Goal: Communication & Community: Answer question/provide support

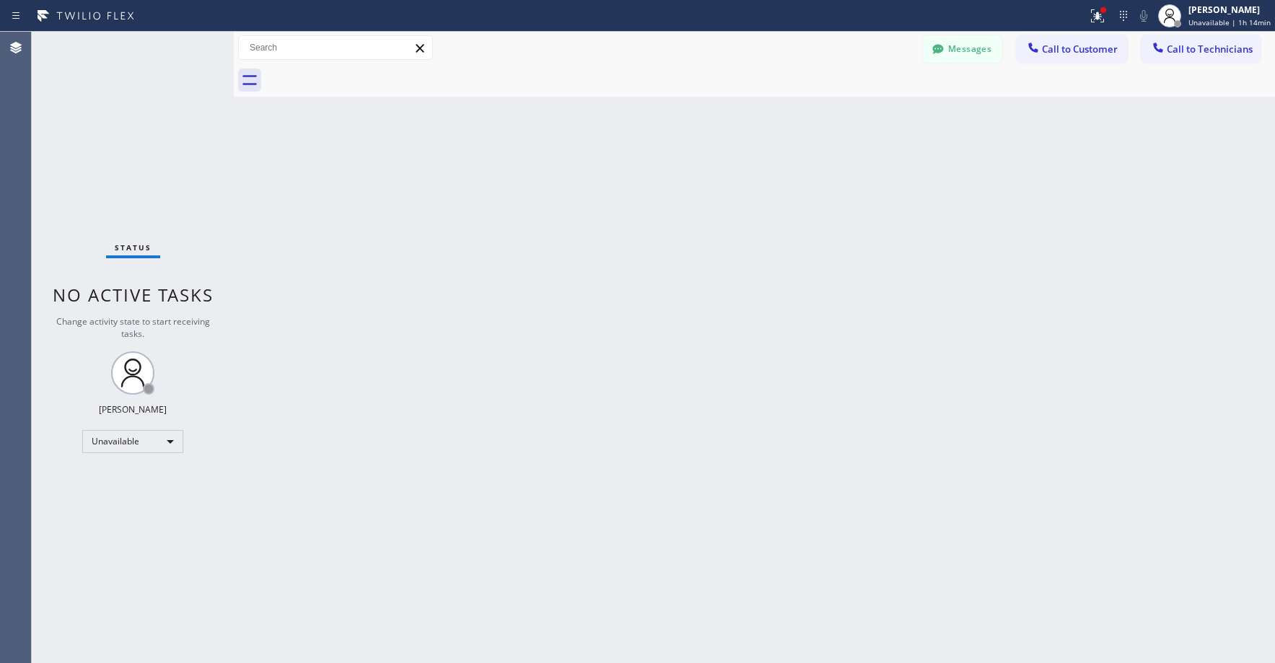
drag, startPoint x: 131, startPoint y: 159, endPoint x: 67, endPoint y: 473, distance: 321.1
click at [131, 159] on div "Status No active tasks Change activity state to start receiving tasks. [PERSON_…" at bounding box center [133, 347] width 202 height 631
click at [110, 141] on div "Status No active tasks Change activity state to start receiving tasks. [PERSON_…" at bounding box center [133, 347] width 202 height 631
drag, startPoint x: 136, startPoint y: 180, endPoint x: 145, endPoint y: 175, distance: 10.4
click at [136, 181] on div "Status No active tasks Change activity state to start receiving tasks. [PERSON_…" at bounding box center [133, 347] width 202 height 631
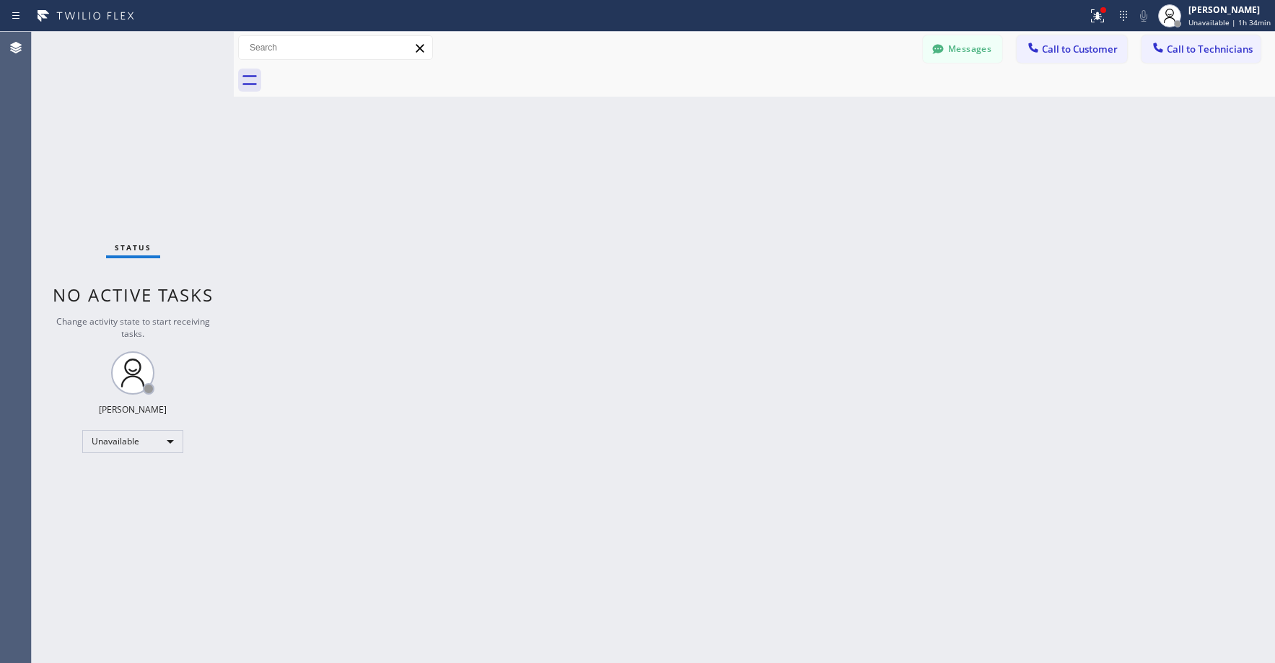
click at [87, 197] on div "Status No active tasks Change activity state to start receiving tasks. [PERSON_…" at bounding box center [133, 347] width 202 height 631
click at [156, 205] on div "Status No active tasks Change activity state to start receiving tasks. [PERSON_…" at bounding box center [133, 347] width 202 height 631
click at [108, 438] on div "Unavailable" at bounding box center [132, 441] width 101 height 23
click at [115, 508] on li "Break" at bounding box center [132, 515] width 98 height 17
click at [123, 441] on div "Break" at bounding box center [132, 441] width 101 height 23
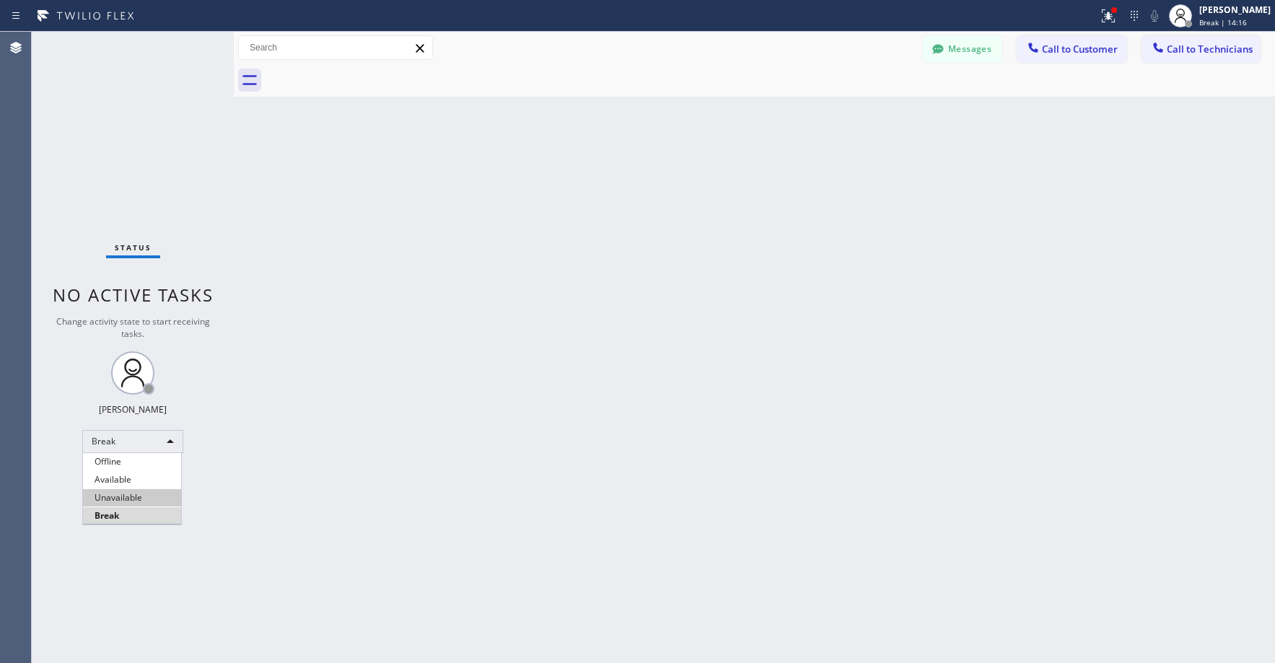
click at [120, 499] on li "Unavailable" at bounding box center [132, 497] width 98 height 17
click at [131, 84] on div "Status No active tasks Change activity state to start receiving tasks. [PERSON_…" at bounding box center [133, 347] width 202 height 631
click at [136, 106] on div "Status No active tasks Change activity state to start receiving tasks. [PERSON_…" at bounding box center [133, 347] width 202 height 631
drag, startPoint x: 93, startPoint y: 130, endPoint x: 92, endPoint y: 166, distance: 36.1
click at [93, 134] on div "Status No active tasks Change activity state to start receiving tasks. [PERSON_…" at bounding box center [133, 347] width 202 height 631
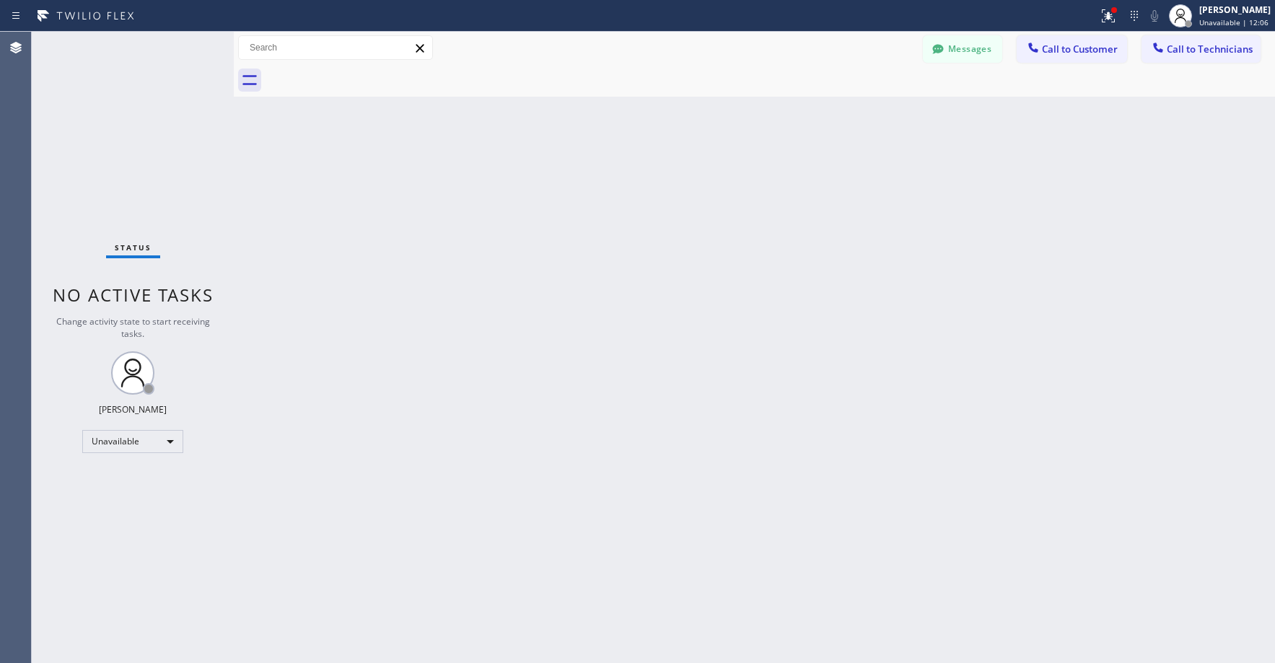
click at [158, 170] on div "Status No active tasks Change activity state to start receiving tasks. [PERSON_…" at bounding box center [133, 347] width 202 height 631
click at [123, 105] on div "Status No active tasks Change activity state to start receiving tasks. [PERSON_…" at bounding box center [133, 347] width 202 height 631
click at [1192, 57] on button "Call to Technicians" at bounding box center [1200, 48] width 119 height 27
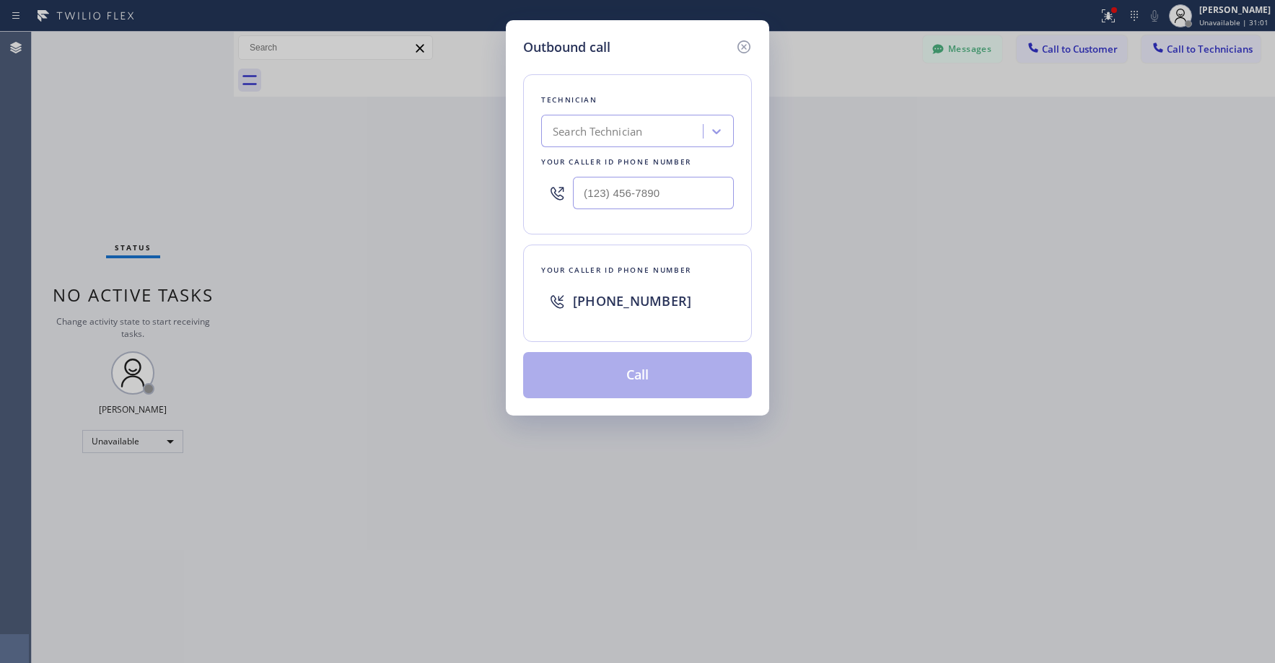
click at [673, 132] on div "Search Technician" at bounding box center [623, 131] width 157 height 25
type input "[PERSON_NAME]"
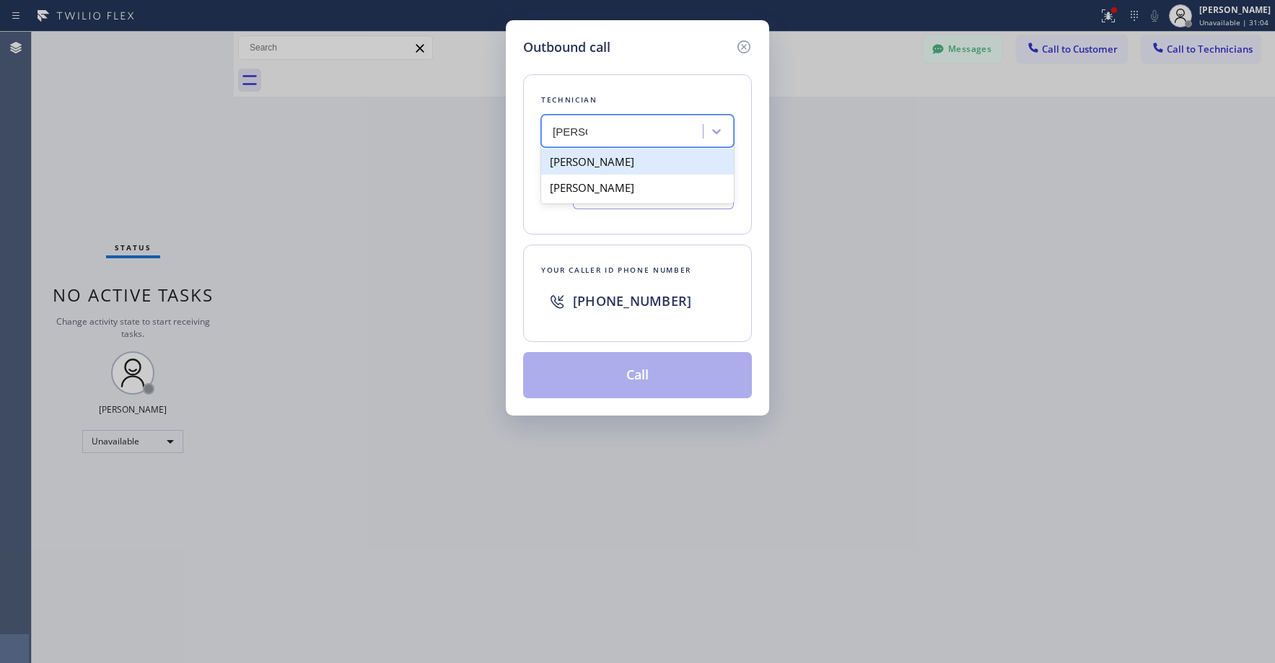
click at [608, 161] on div "[PERSON_NAME]" at bounding box center [637, 162] width 193 height 26
type input "[PHONE_NUMBER]"
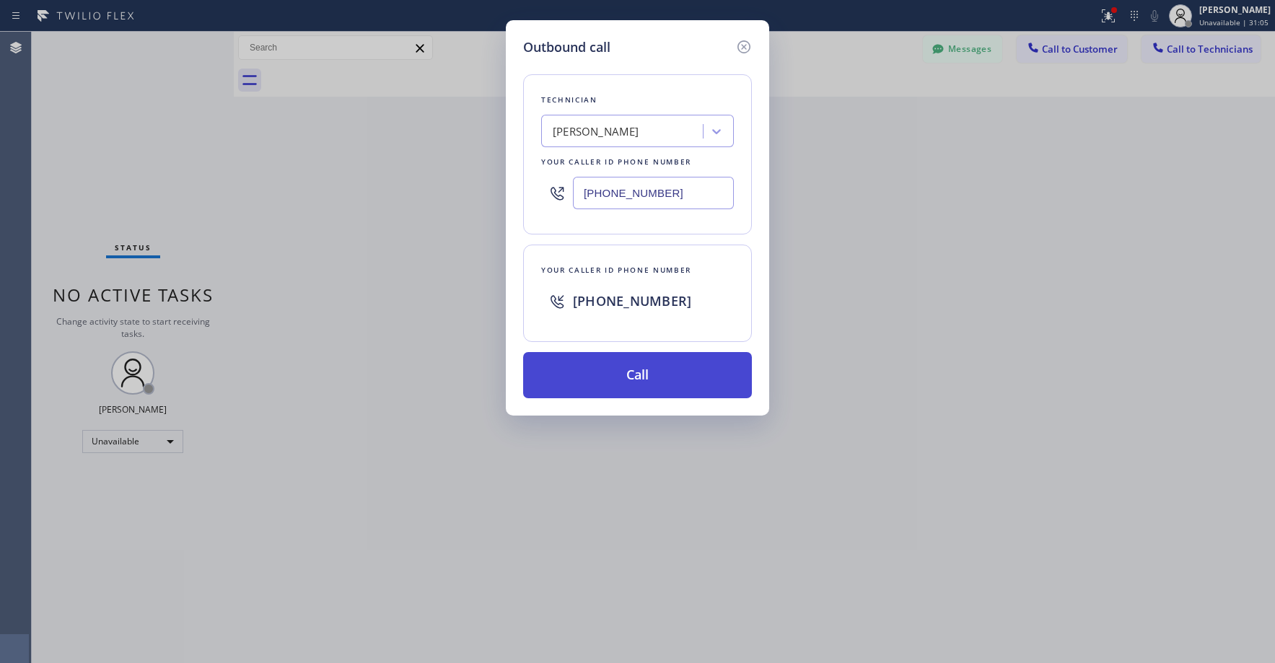
click at [614, 372] on button "Call" at bounding box center [637, 375] width 229 height 46
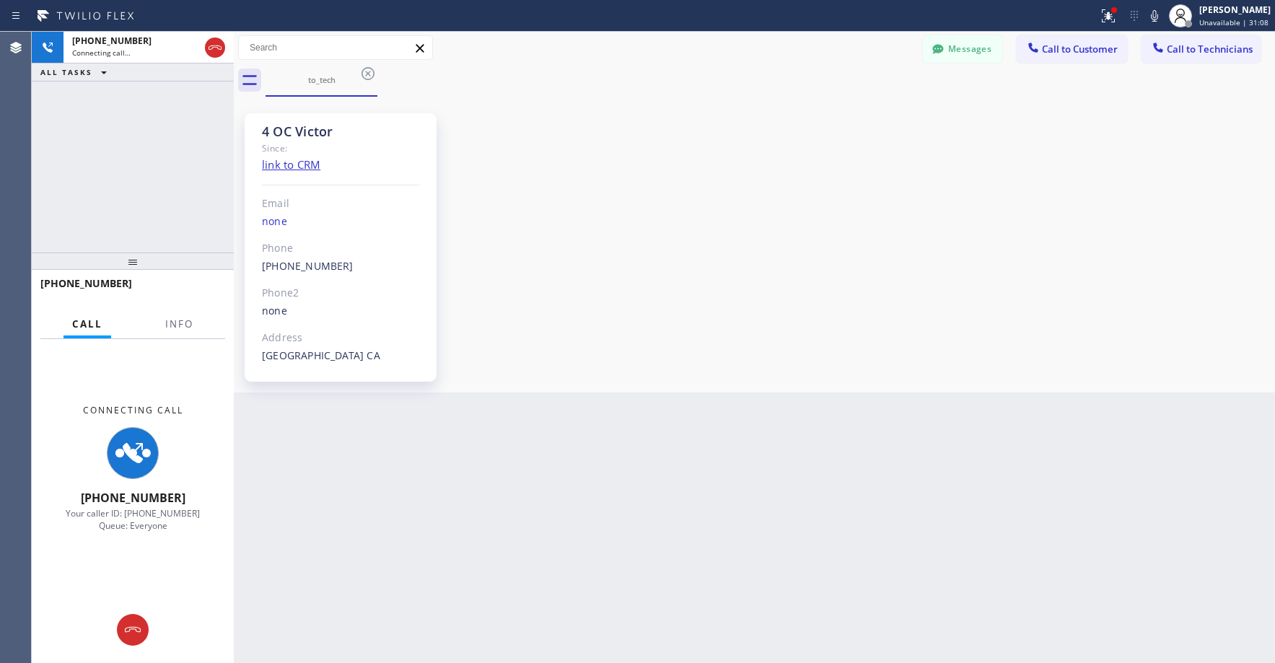
click at [562, 343] on div "4 OC Victor Since: link to CRM Email none Phone [PHONE_NUMBER] Outbound call Te…" at bounding box center [754, 244] width 1034 height 289
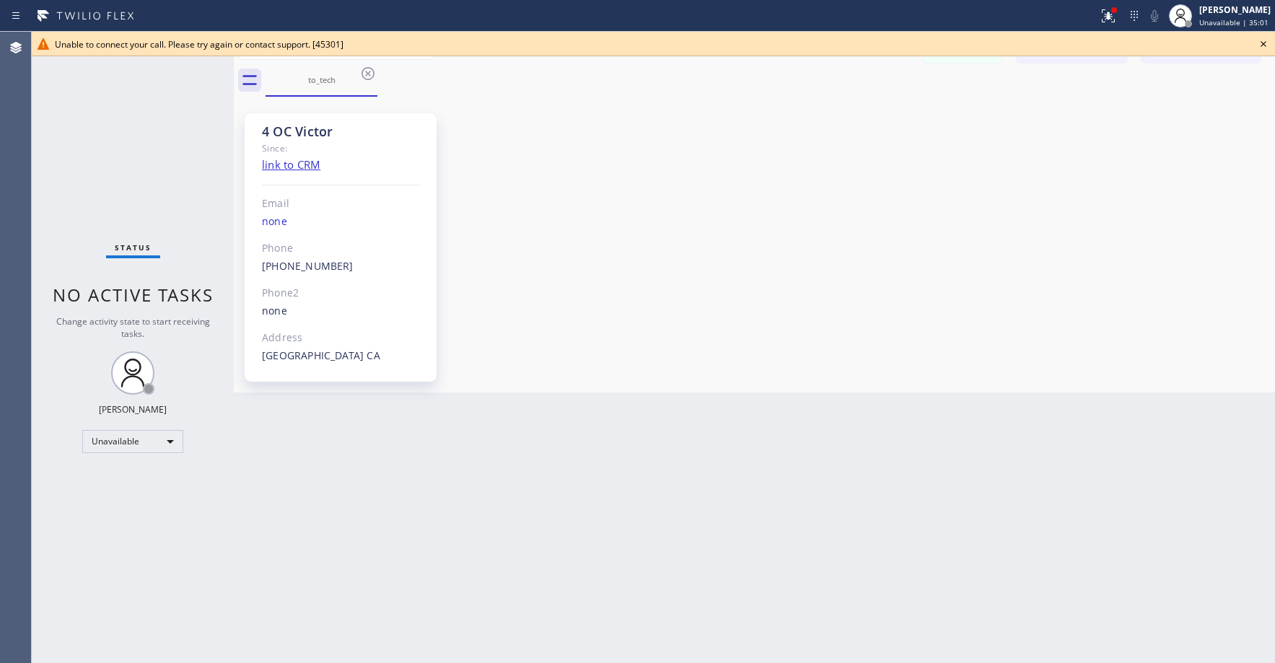
drag, startPoint x: 136, startPoint y: 143, endPoint x: 292, endPoint y: 33, distance: 190.6
click at [137, 143] on div "Status No active tasks Change activity state to start receiving tasks. [PERSON_…" at bounding box center [133, 347] width 202 height 631
click at [1264, 44] on icon at bounding box center [1263, 43] width 17 height 17
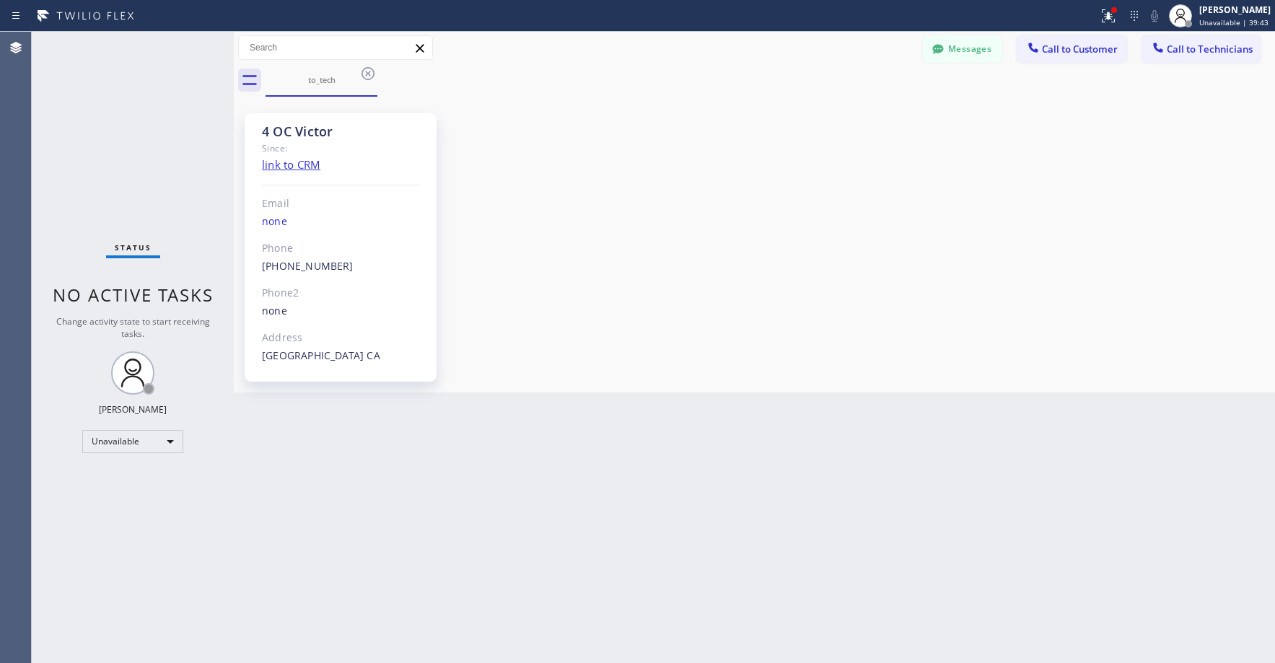
click at [128, 101] on div "Status No active tasks Change activity state to start receiving tasks. [PERSON_…" at bounding box center [133, 347] width 202 height 631
click at [354, 157] on div "4 OC Victor Since: link to CRM Email none Phone [PHONE_NUMBER] Outbound call Te…" at bounding box center [341, 247] width 192 height 268
click at [372, 76] on icon at bounding box center [367, 73] width 17 height 17
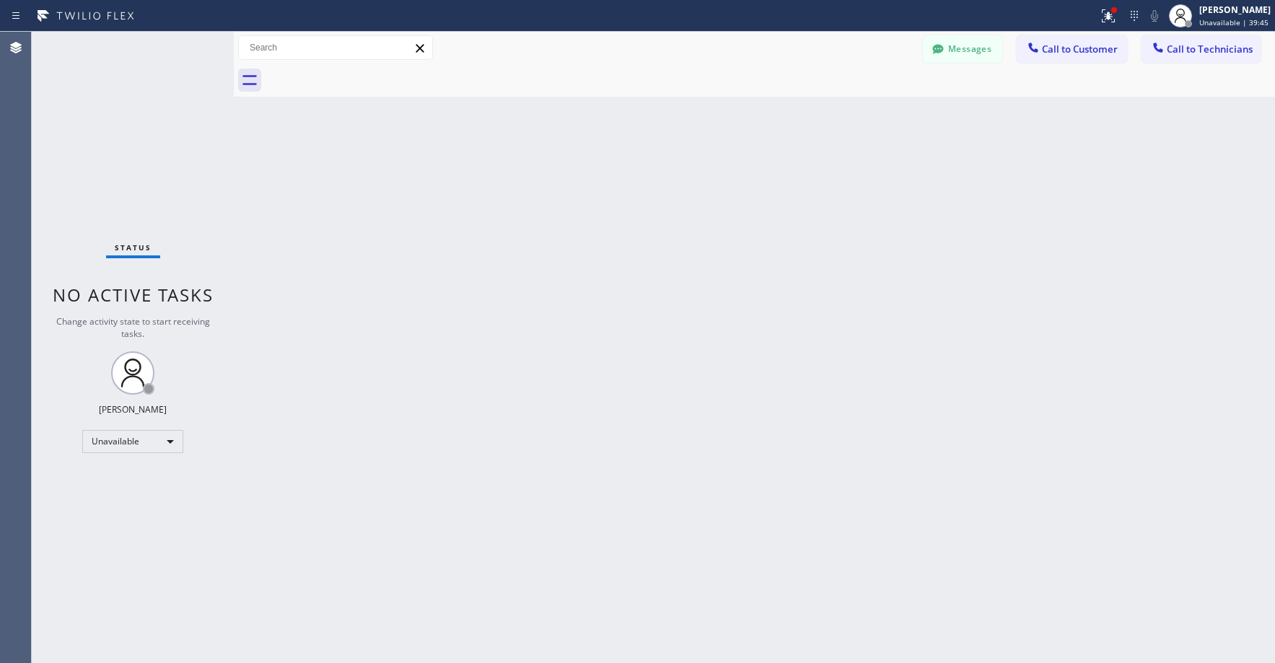
drag, startPoint x: 90, startPoint y: 191, endPoint x: 64, endPoint y: 363, distance: 173.7
click at [89, 193] on div "Status No active tasks Change activity state to start receiving tasks. [PERSON_…" at bounding box center [133, 347] width 202 height 631
click at [154, 168] on div "Status No active tasks Change activity state to start receiving tasks. [PERSON_…" at bounding box center [133, 347] width 202 height 631
click at [108, 128] on div "Status No active tasks Change activity state to start receiving tasks. [PERSON_…" at bounding box center [133, 347] width 202 height 631
click at [402, 382] on div "Back to Dashboard Change Sender ID Customers Technicians AA [PERSON_NAME] [DATE…" at bounding box center [754, 347] width 1041 height 631
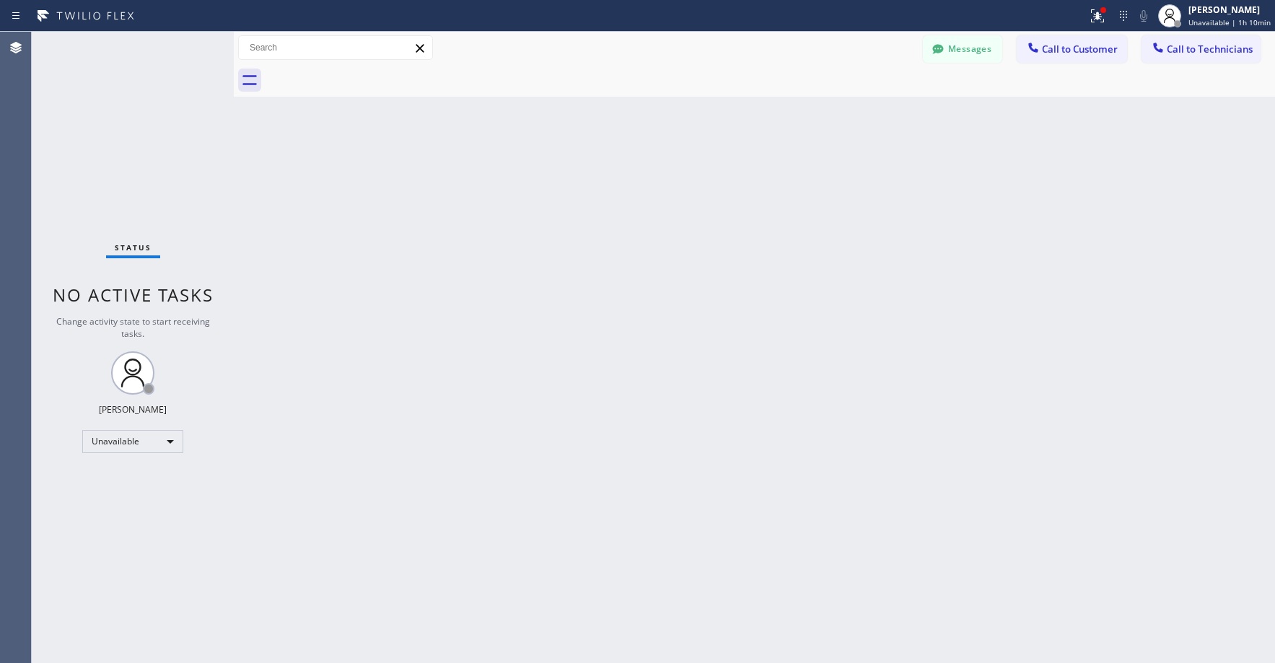
click at [119, 147] on div "Status No active tasks Change activity state to start receiving tasks. [PERSON_…" at bounding box center [133, 347] width 202 height 631
click at [508, 370] on div "Back to Dashboard Change Sender ID Customers Technicians AA [PERSON_NAME] [DATE…" at bounding box center [754, 347] width 1041 height 631
click at [163, 148] on div "Status No active tasks Change activity state to start receiving tasks. [PERSON_…" at bounding box center [133, 347] width 202 height 631
click at [144, 128] on div "Status No active tasks Change activity state to start receiving tasks. [PERSON_…" at bounding box center [133, 347] width 202 height 631
click at [136, 153] on div "Status No active tasks Change activity state to start receiving tasks. [PERSON_…" at bounding box center [133, 347] width 202 height 631
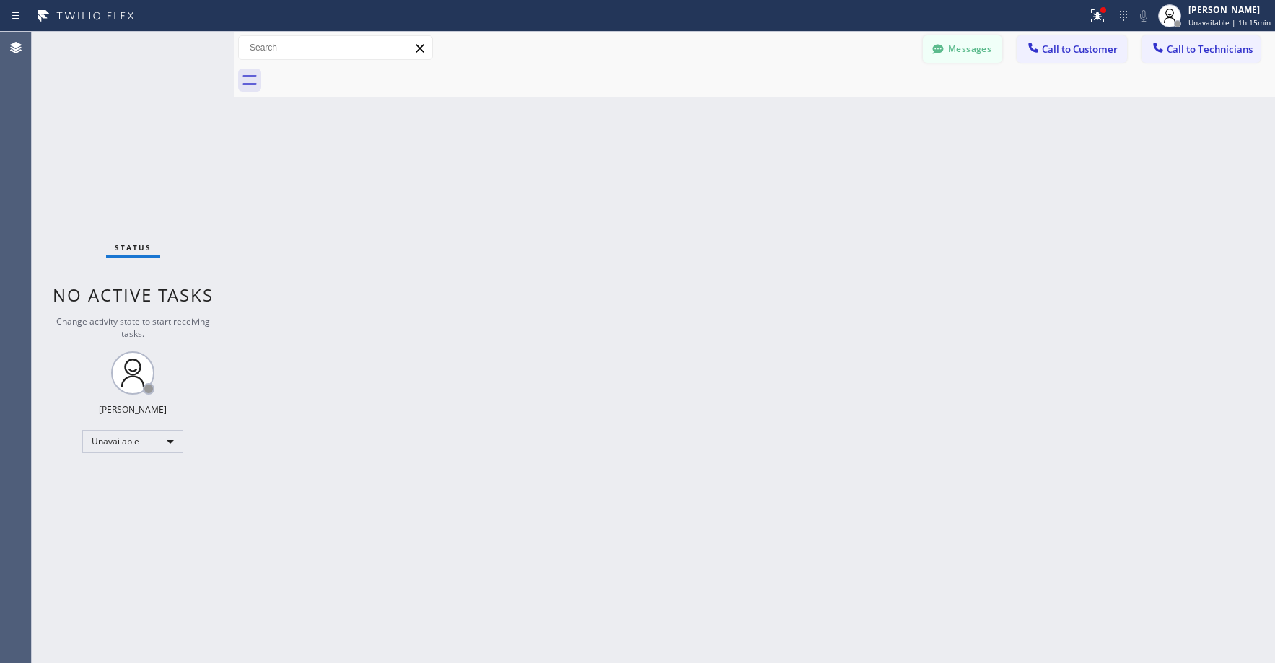
click at [939, 51] on icon at bounding box center [937, 48] width 11 height 9
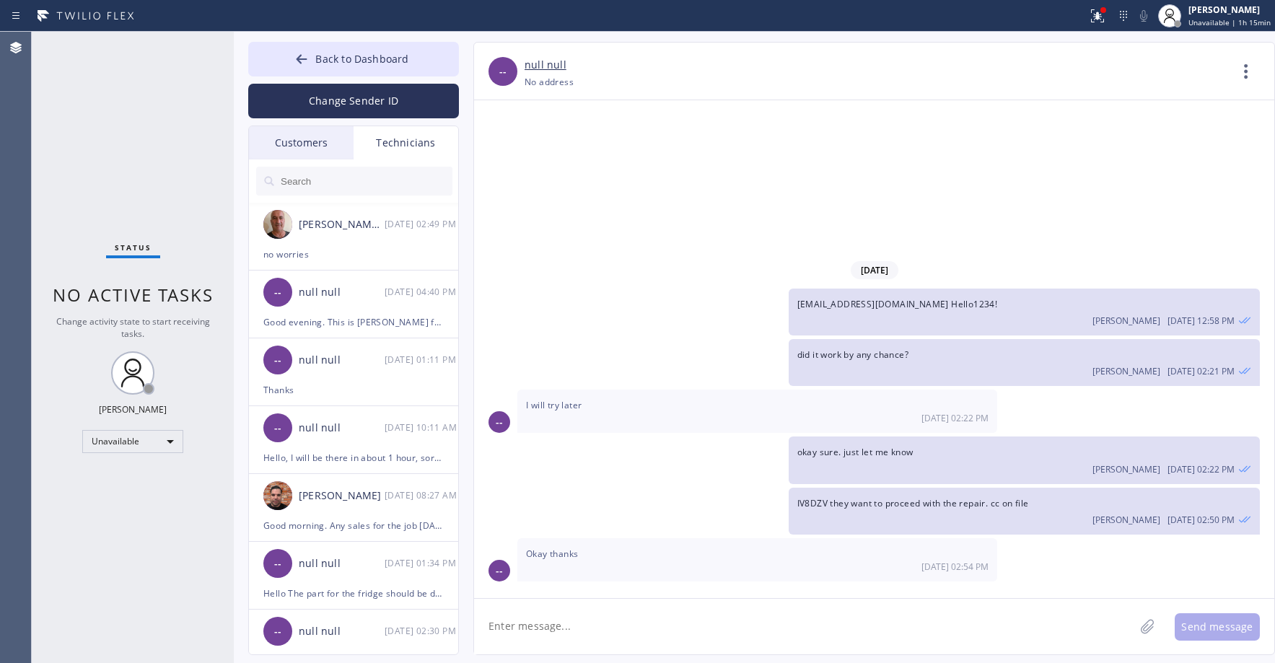
click at [307, 141] on div "Customers" at bounding box center [301, 142] width 105 height 33
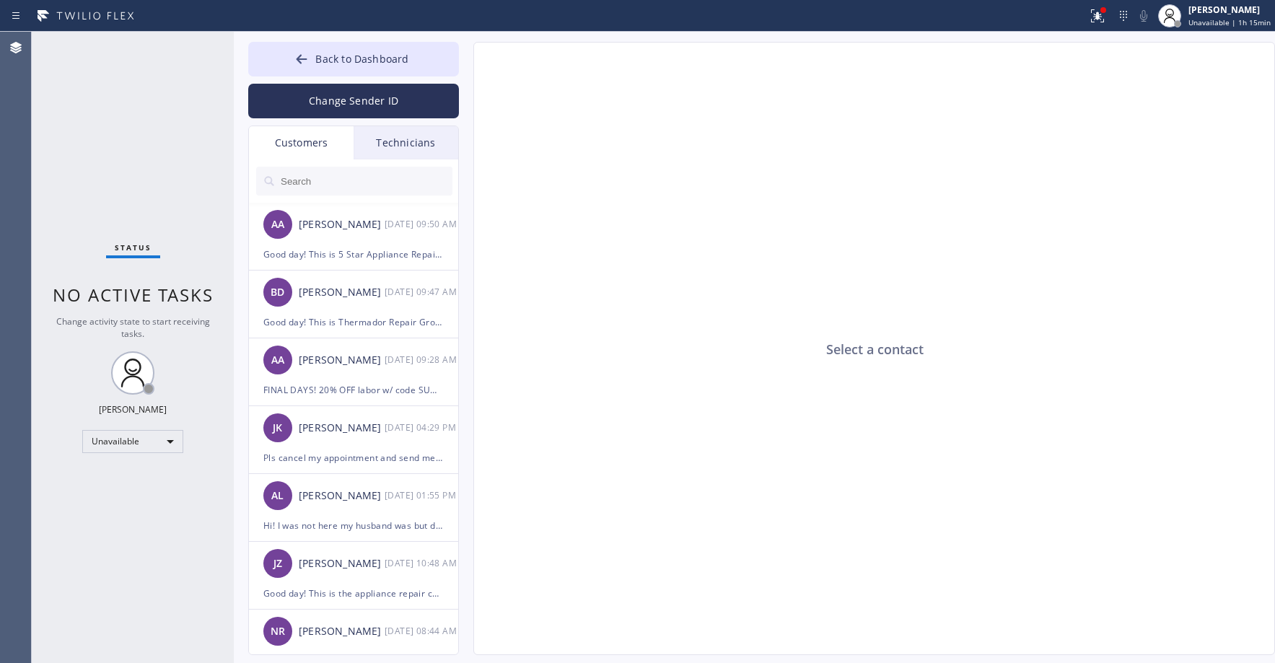
click at [326, 182] on input "text" at bounding box center [365, 181] width 173 height 29
paste input "M7F329"
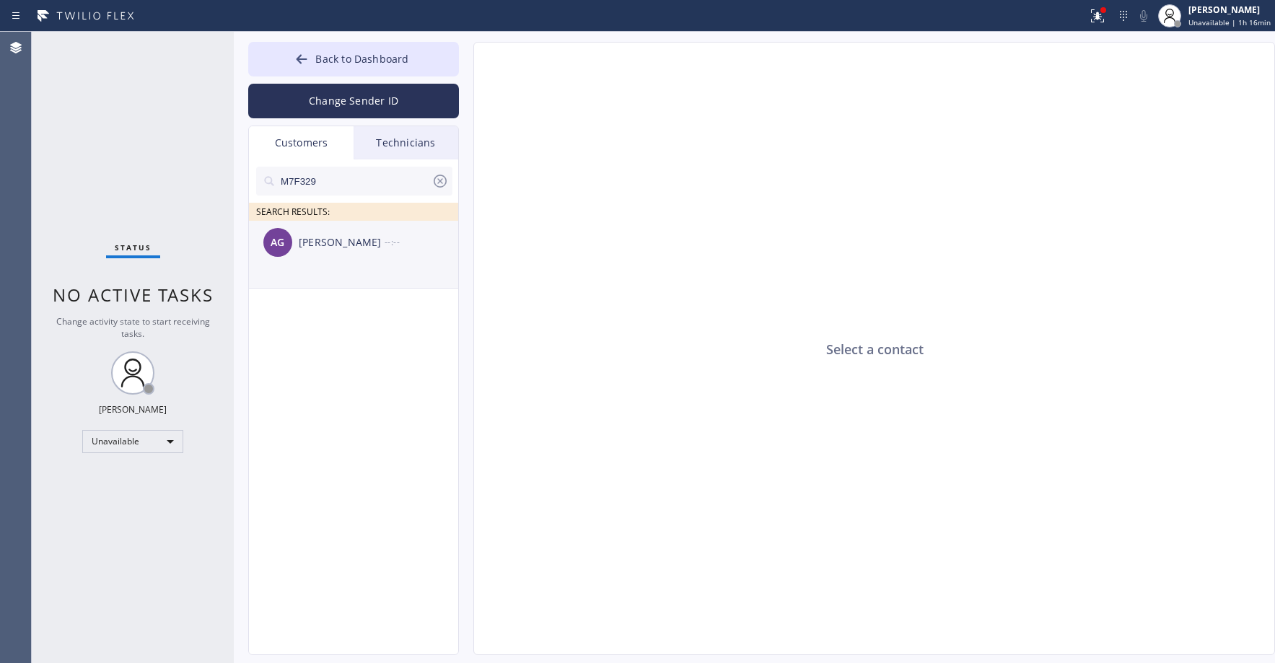
type input "M7F329"
click at [317, 262] on div "[PERSON_NAME] --:--" at bounding box center [354, 242] width 211 height 43
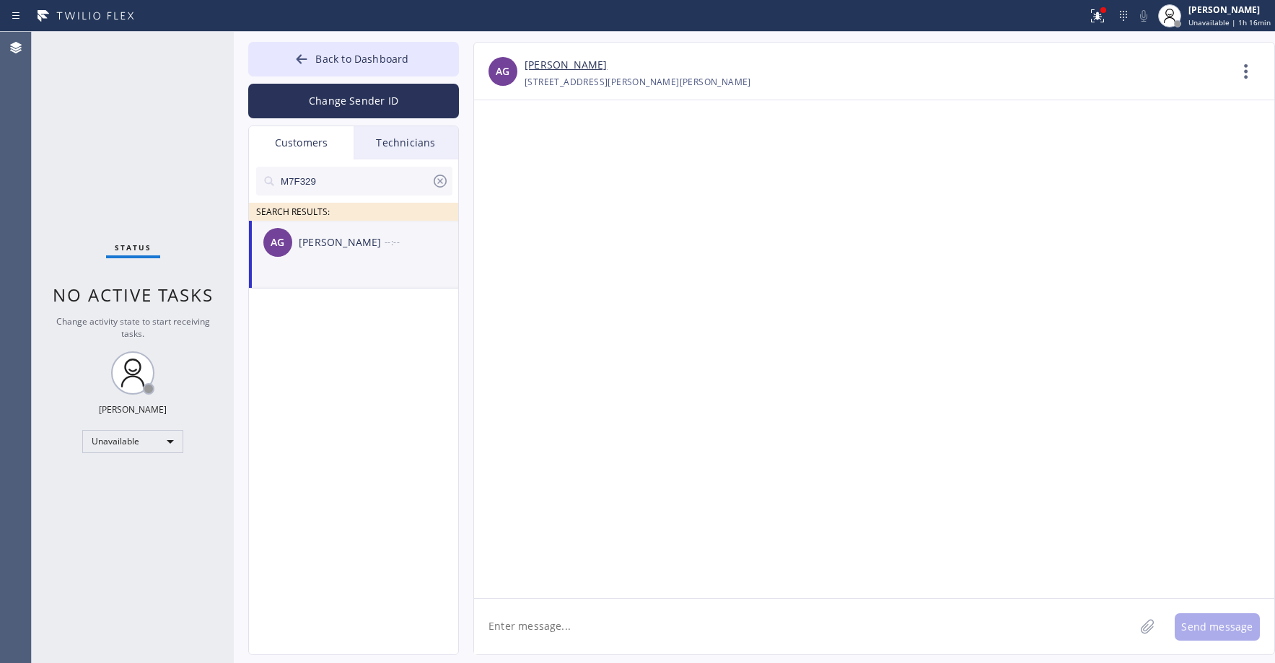
click at [357, 260] on div "[PERSON_NAME] --:--" at bounding box center [354, 242] width 211 height 43
click at [569, 623] on textarea at bounding box center [804, 627] width 660 height 56
paste textarea "Red Apple Appliance Repair [GEOGRAPHIC_DATA][PERSON_NAME]"
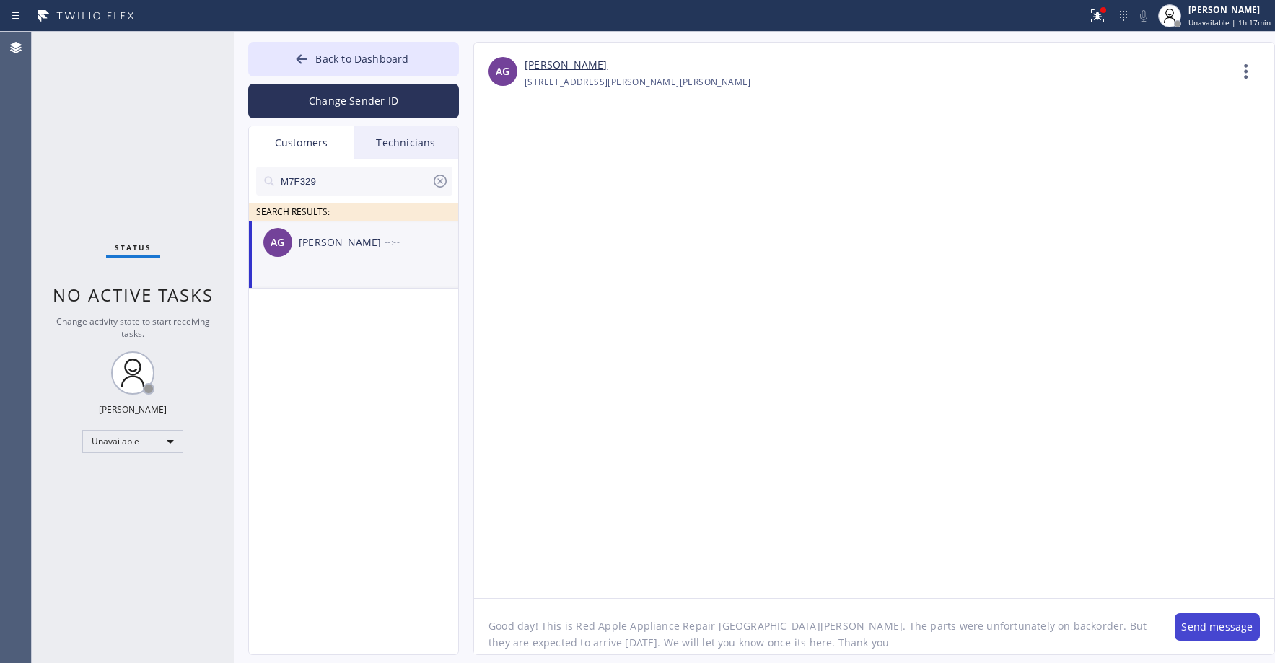
type textarea "Good day! This is Red Apple Appliance Repair [GEOGRAPHIC_DATA][PERSON_NAME]. Th…"
click at [1199, 630] on button "Send message" at bounding box center [1217, 626] width 85 height 27
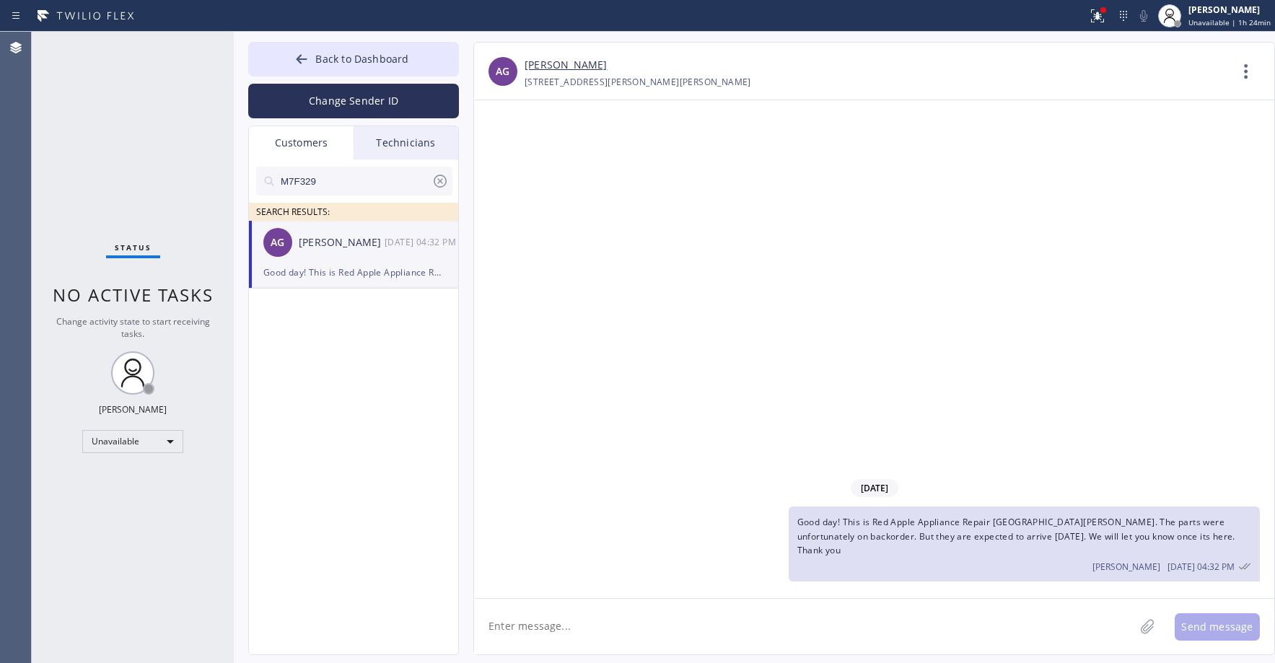
click at [141, 123] on div "Status No active tasks Change activity state to start receiving tasks. [PERSON_…" at bounding box center [133, 347] width 202 height 631
click at [440, 181] on icon at bounding box center [440, 181] width 13 height 13
click at [364, 71] on button "Back to Dashboard" at bounding box center [353, 59] width 211 height 35
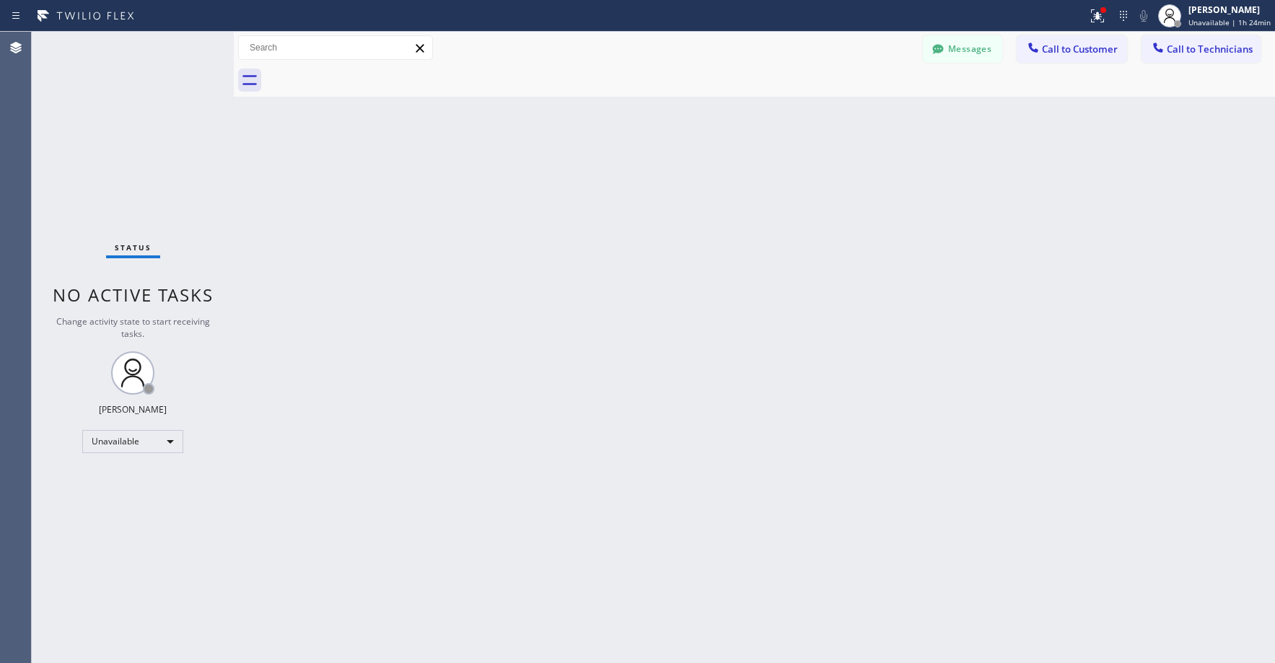
drag, startPoint x: 130, startPoint y: 105, endPoint x: 104, endPoint y: 165, distance: 64.6
click at [129, 106] on div "Status No active tasks Change activity state to start receiving tasks. [PERSON_…" at bounding box center [133, 347] width 202 height 631
drag, startPoint x: 120, startPoint y: 126, endPoint x: 279, endPoint y: 148, distance: 160.2
click at [127, 129] on div "Status No active tasks Change activity state to start receiving tasks. [PERSON_…" at bounding box center [133, 347] width 202 height 631
click at [1183, 52] on span "Call to Technicians" at bounding box center [1210, 49] width 86 height 13
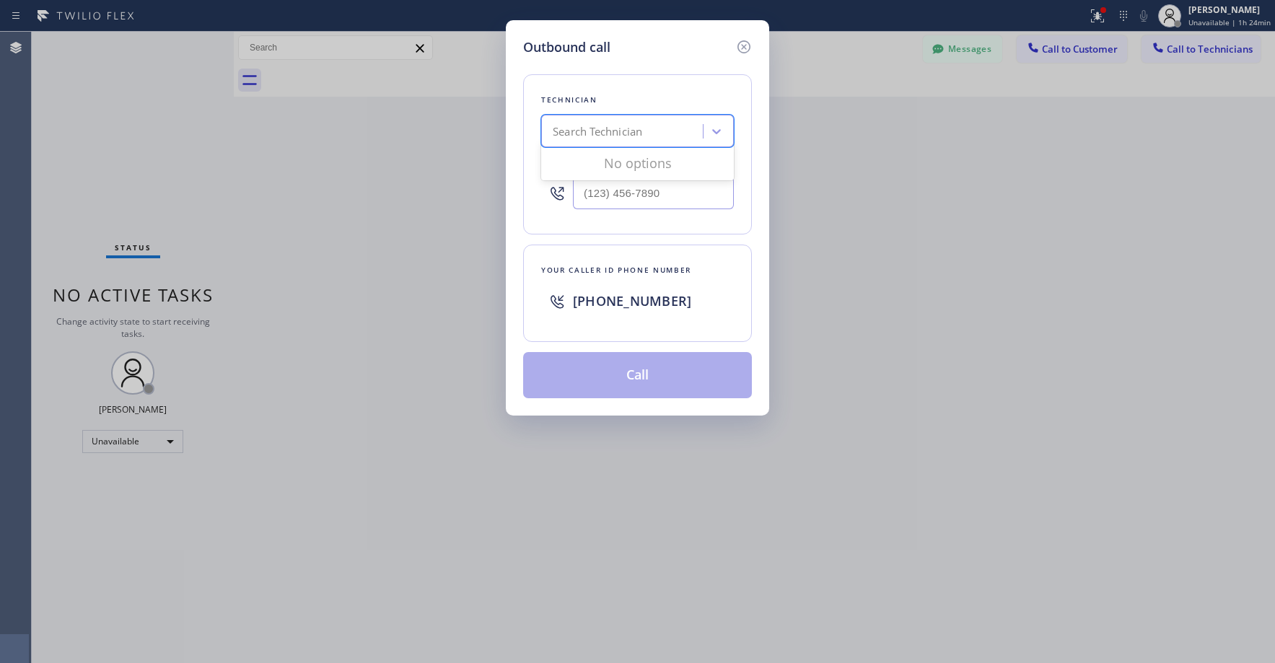
click at [613, 136] on div "Search Technician" at bounding box center [597, 131] width 89 height 17
type input "la [PERSON_NAME]"
click at [627, 157] on div "[PERSON_NAME]" at bounding box center [637, 162] width 193 height 26
type input "[PHONE_NUMBER]"
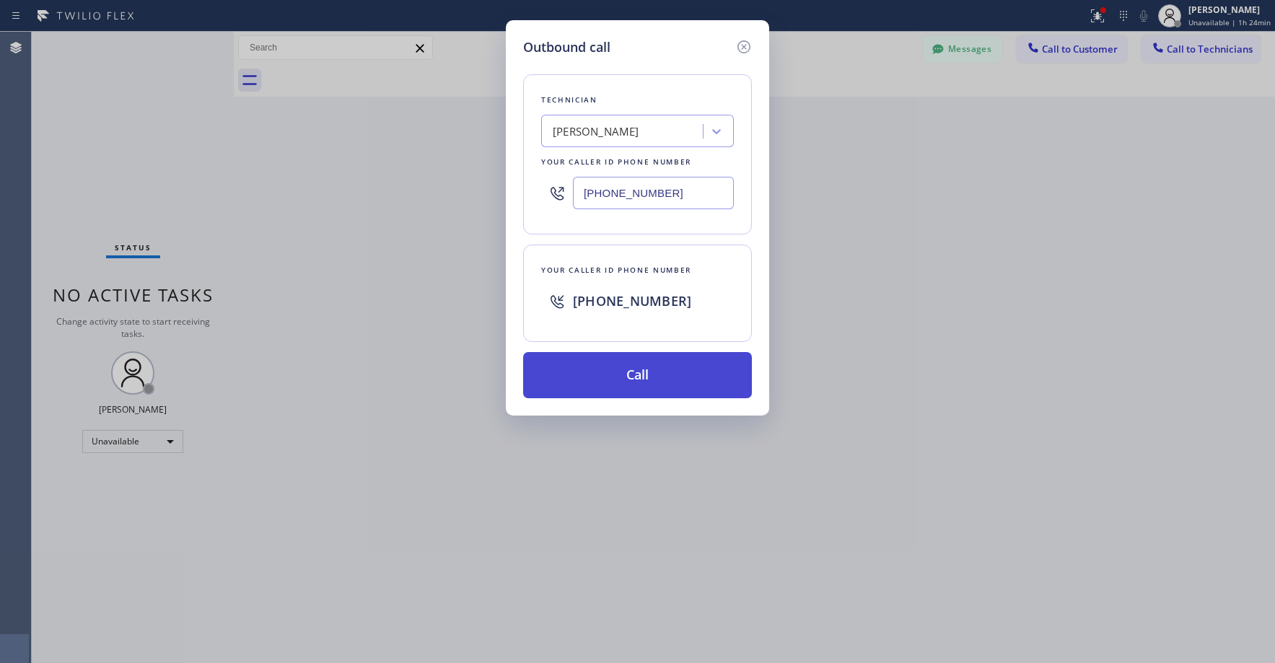
click at [641, 378] on button "Call" at bounding box center [637, 375] width 229 height 46
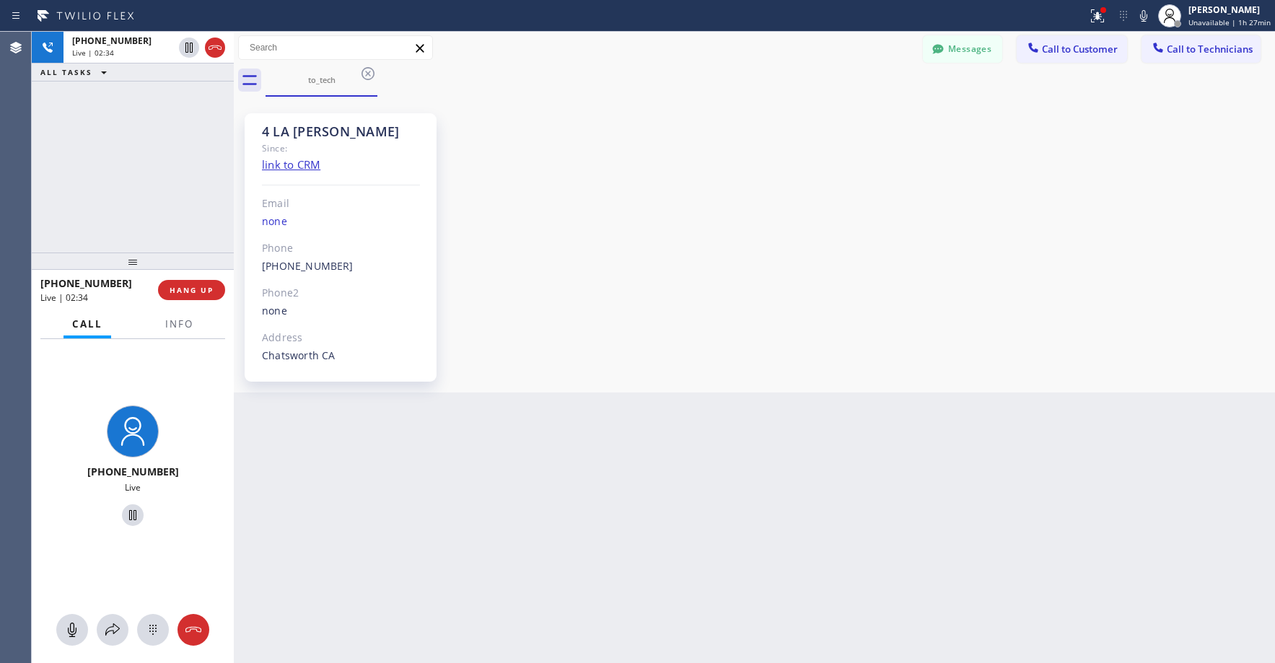
click at [100, 131] on div "[PHONE_NUMBER] Live | 02:34 ALL TASKS ALL TASKS ACTIVE TASKS TASKS IN WRAP UP" at bounding box center [133, 142] width 202 height 221
click at [83, 125] on div "[PHONE_NUMBER] Live | 02:52 ALL TASKS ALL TASKS ACTIVE TASKS TASKS IN WRAP UP" at bounding box center [133, 142] width 202 height 221
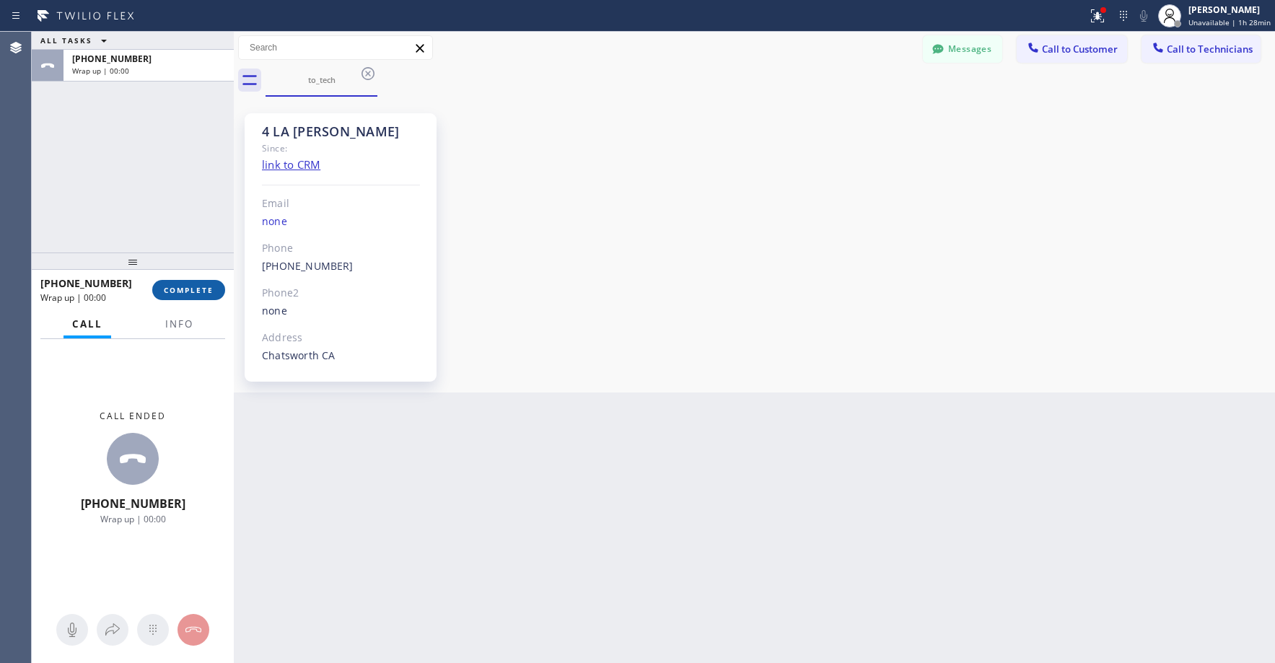
click at [196, 289] on span "COMPLETE" at bounding box center [189, 290] width 50 height 10
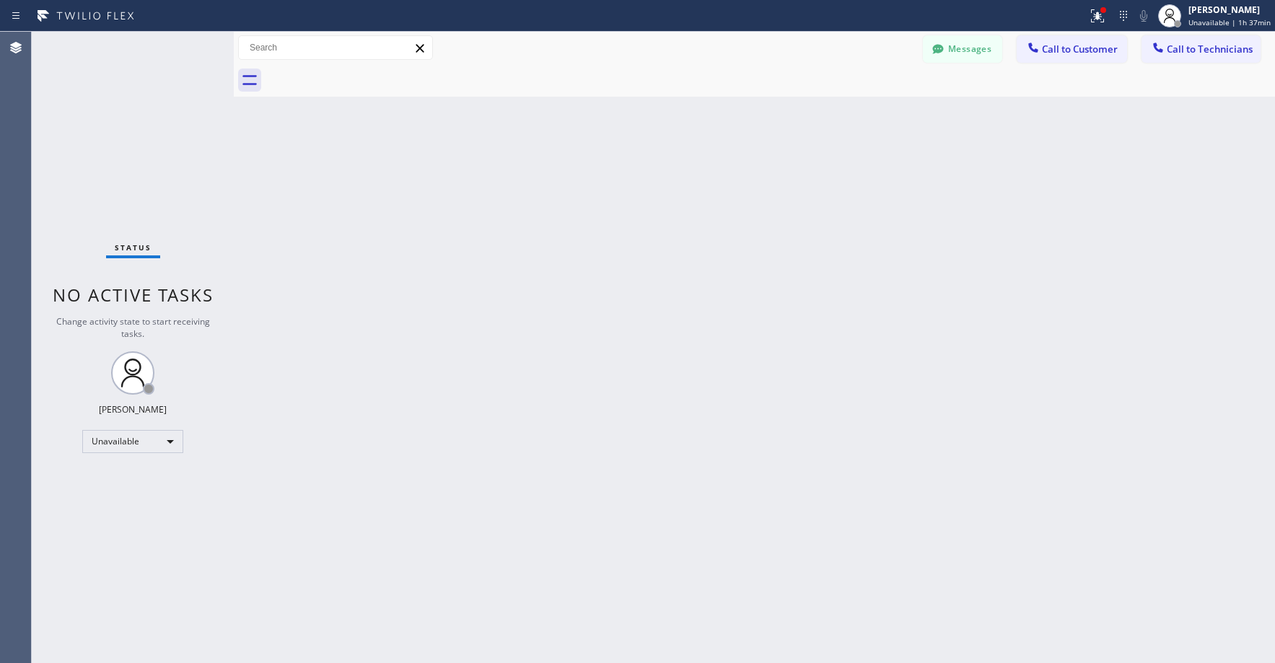
drag, startPoint x: 97, startPoint y: 118, endPoint x: 692, endPoint y: 110, distance: 594.6
click at [98, 119] on div "Status No active tasks Change activity state to start receiving tasks. [PERSON_…" at bounding box center [133, 347] width 202 height 631
click at [968, 46] on button "Messages" at bounding box center [962, 48] width 79 height 27
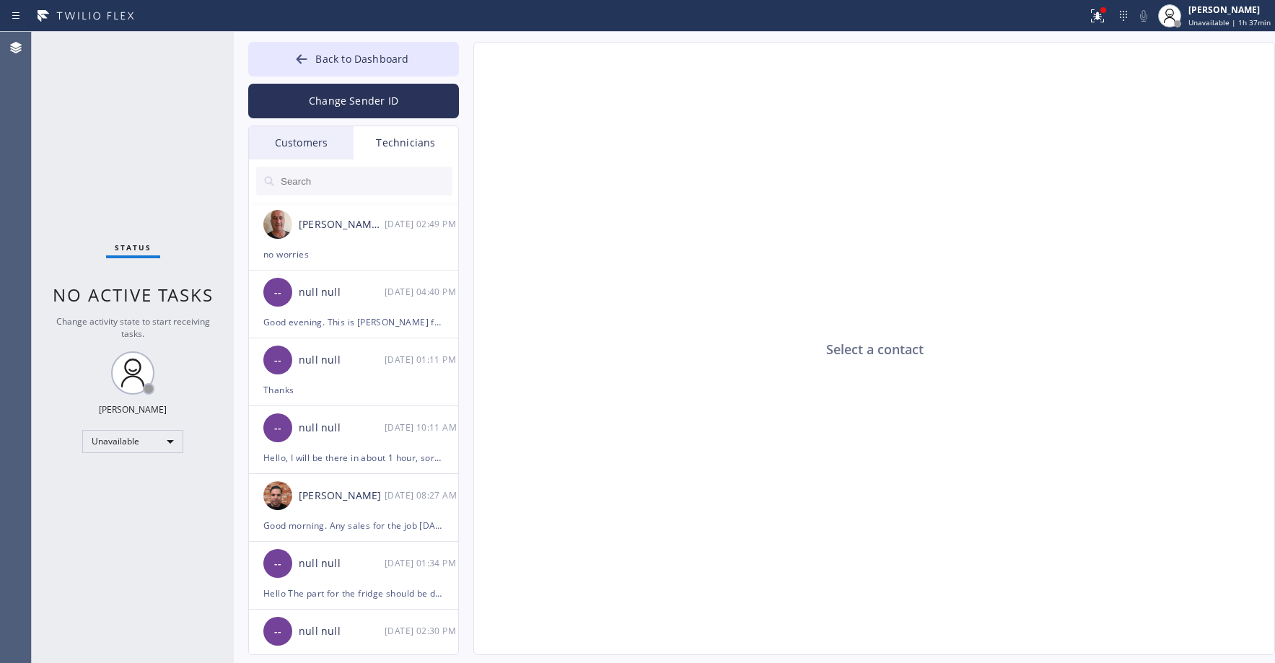
click at [283, 141] on div "Customers" at bounding box center [301, 142] width 105 height 33
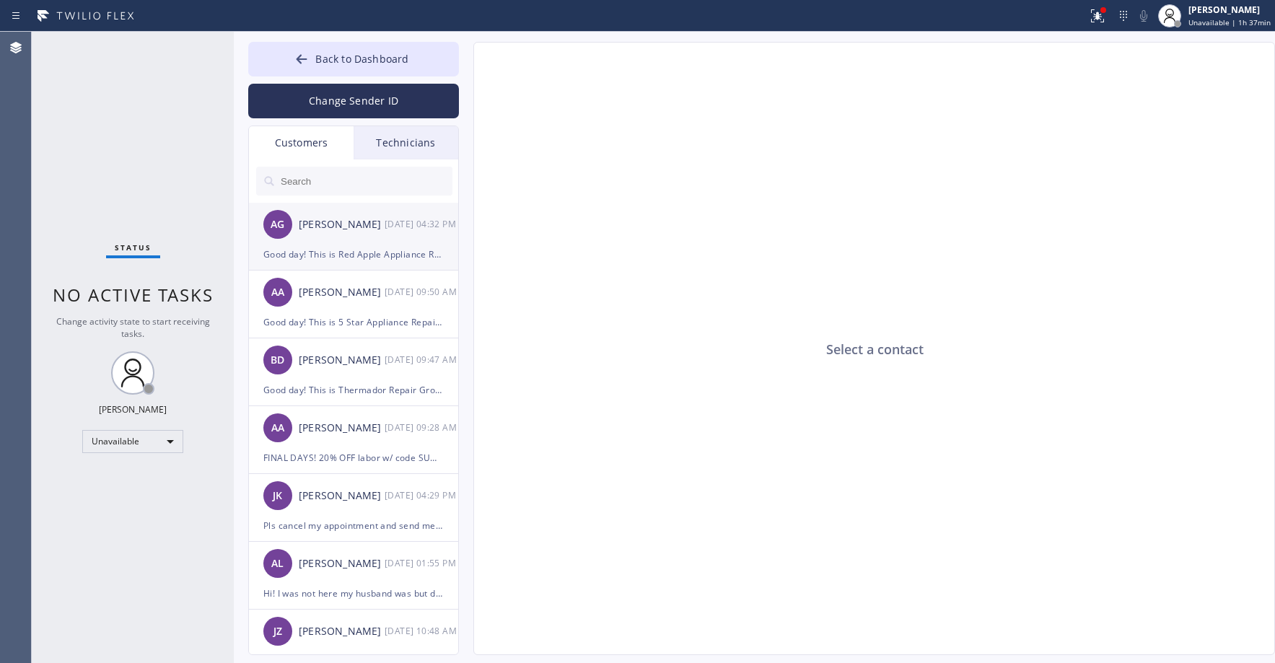
click at [356, 246] on div "Good day! This is Red Apple Appliance Repair [GEOGRAPHIC_DATA][PERSON_NAME]. Th…" at bounding box center [353, 254] width 180 height 17
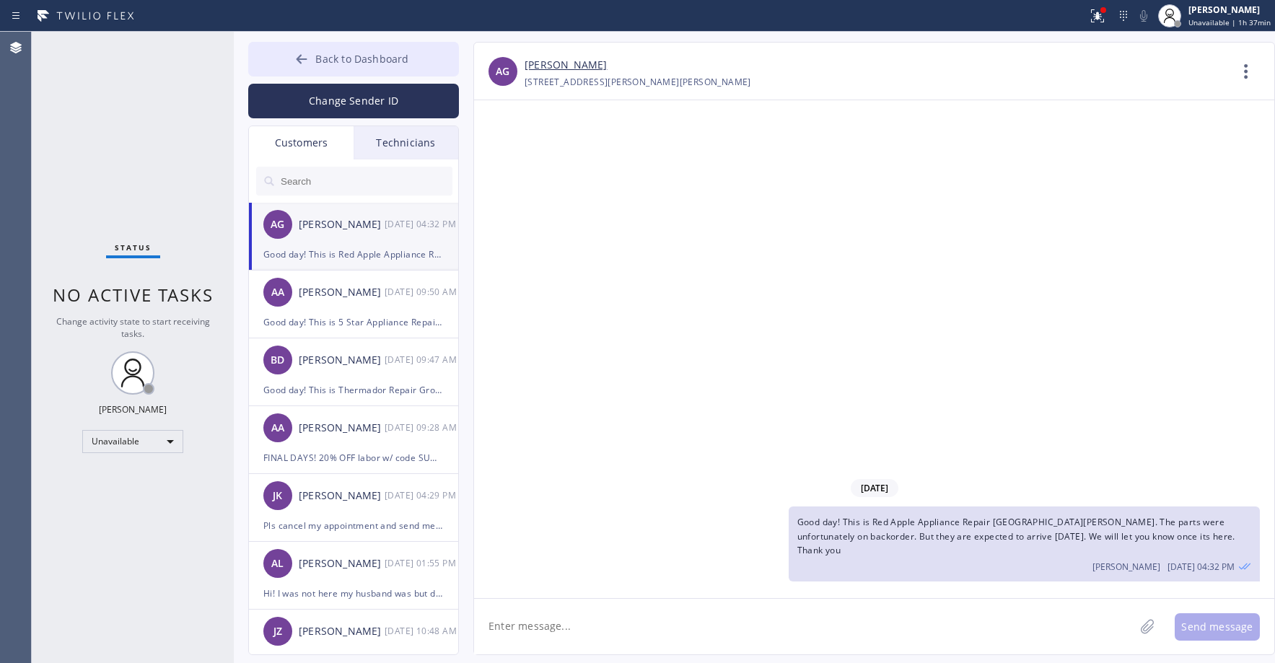
click at [387, 66] on button "Back to Dashboard" at bounding box center [353, 59] width 211 height 35
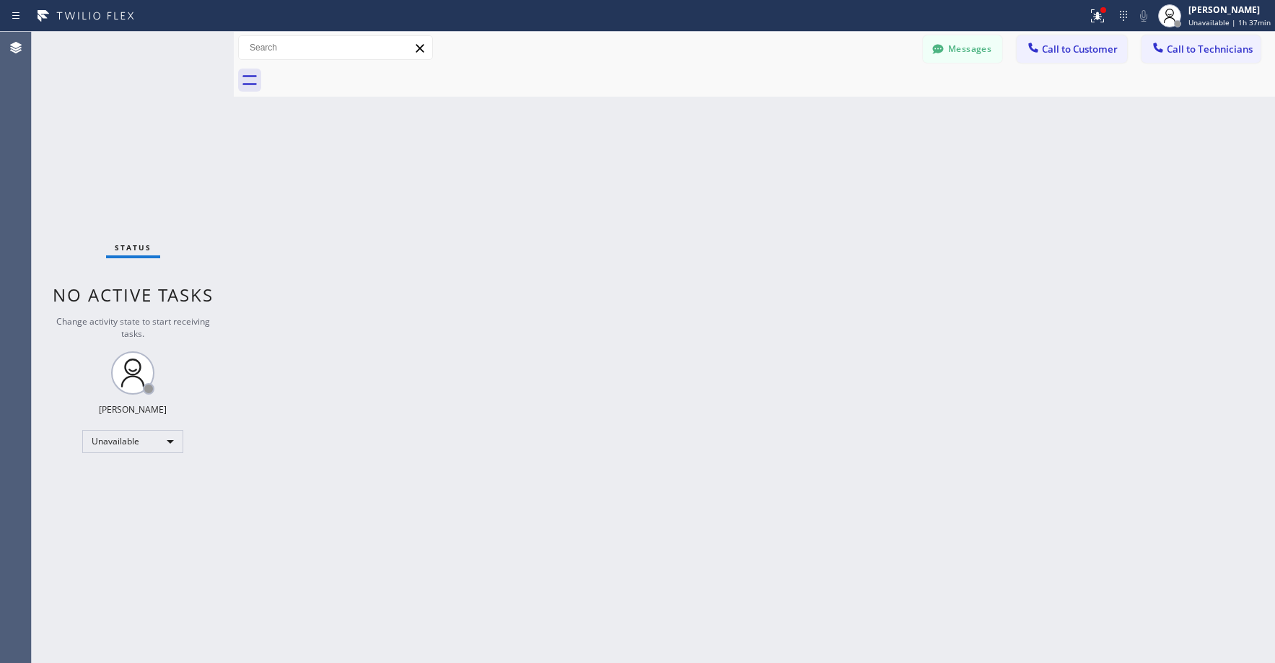
click at [104, 131] on div "Status No active tasks Change activity state to start receiving tasks. [PERSON_…" at bounding box center [133, 347] width 202 height 631
drag, startPoint x: 136, startPoint y: 137, endPoint x: 132, endPoint y: 495, distance: 357.9
click at [138, 144] on div "Status No active tasks Change activity state to start receiving tasks. [PERSON_…" at bounding box center [133, 347] width 202 height 631
click at [108, 431] on div "Unavailable" at bounding box center [132, 441] width 101 height 23
click at [110, 463] on li "Offline" at bounding box center [132, 461] width 98 height 17
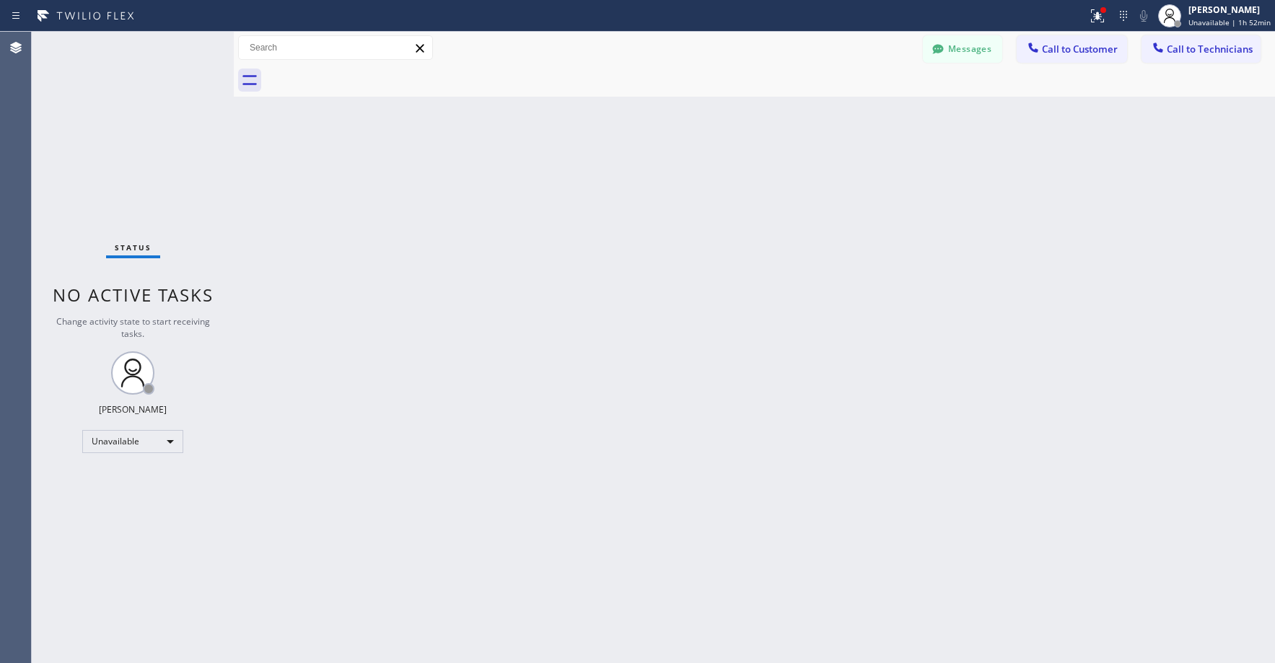
click at [118, 195] on div "Status No active tasks Change activity state to start receiving tasks. [PERSON_…" at bounding box center [133, 347] width 202 height 631
click at [1239, 19] on span "Offline | 0s" at bounding box center [1219, 22] width 40 height 10
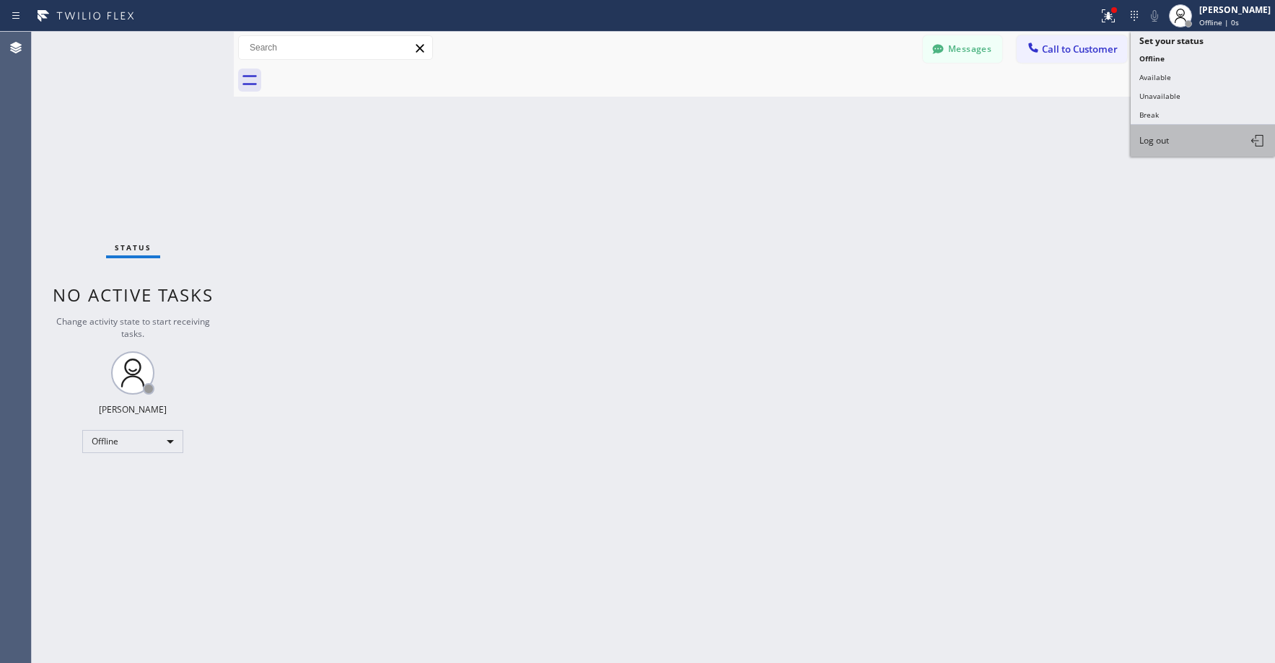
click at [1149, 144] on span "Log out" at bounding box center [1154, 140] width 30 height 12
